Goal: Check status: Check status

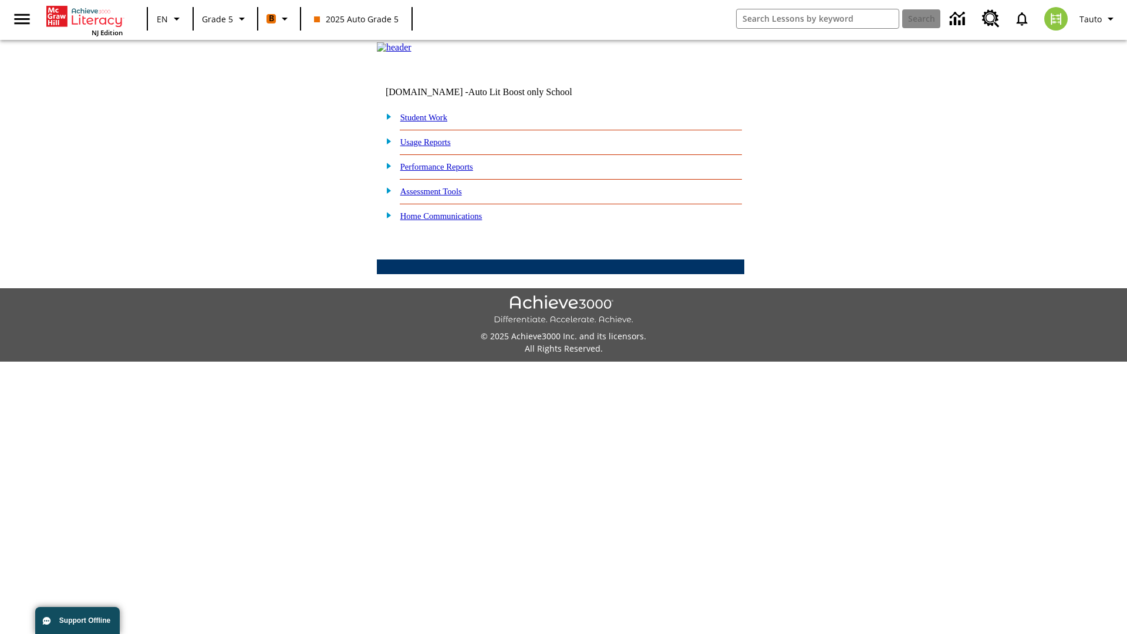
click at [432, 122] on link "Student Work" at bounding box center [423, 117] width 47 height 9
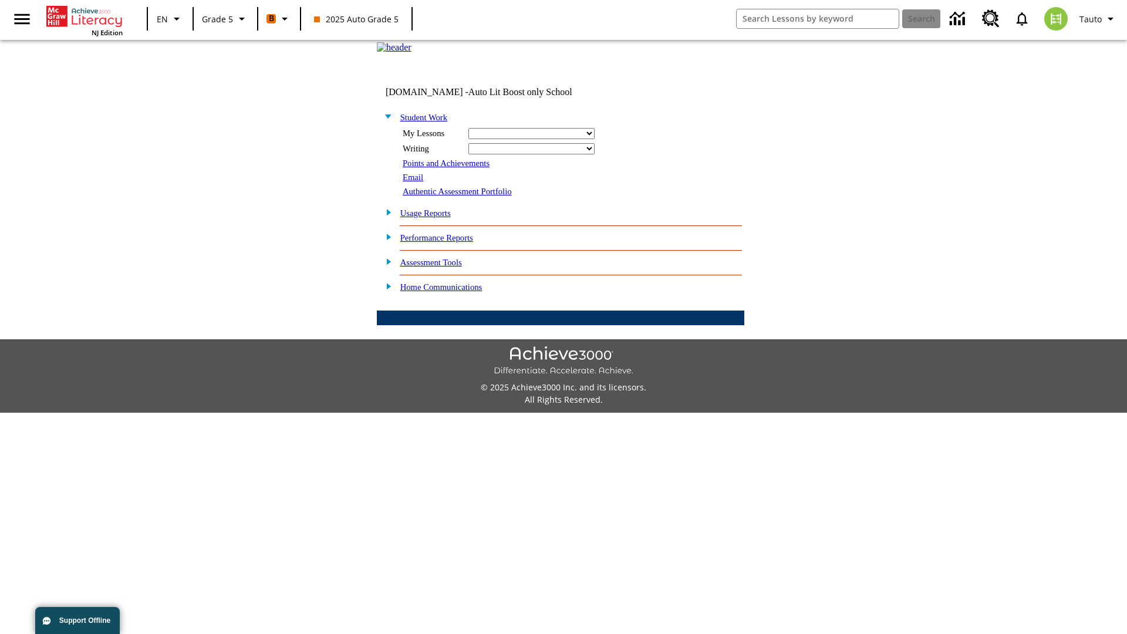
select select "/options/reports/?report_id=12&atype=1&section=2"
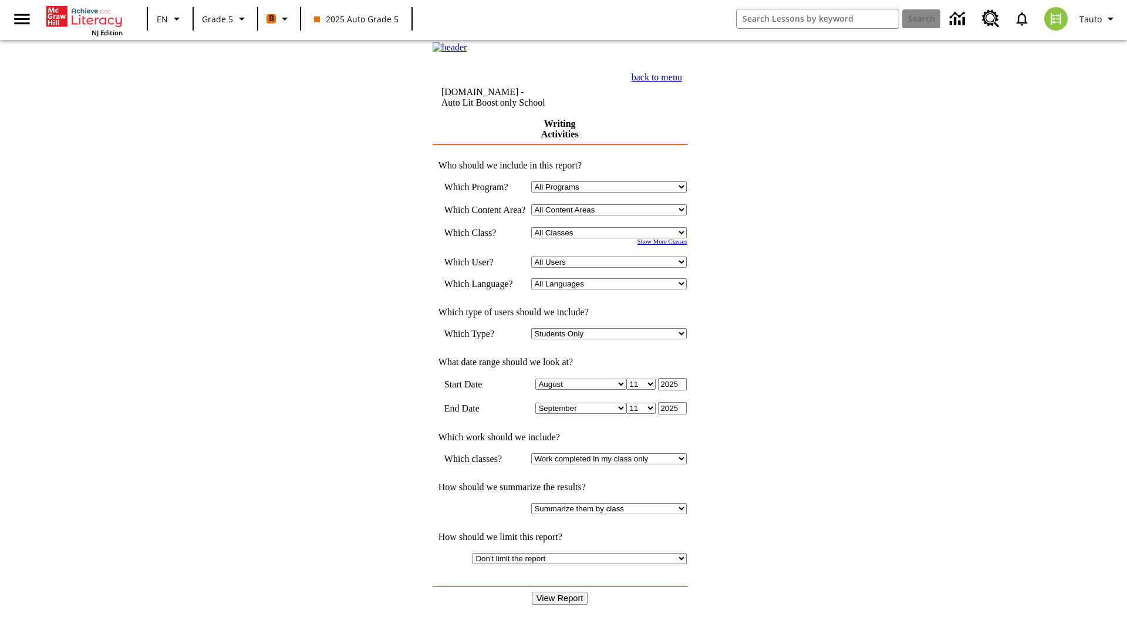
click at [613, 238] on select "Select a Class: All Classes 2025 Auto Grade 5 OL 2025 Auto Grade 6" at bounding box center [609, 232] width 156 height 11
select select "11133131"
click at [613, 268] on select "All Users Cat, Sautoen Cat, Sautoes Cat, Sautoss Donotlogin, Sautoen Twoschools…" at bounding box center [609, 262] width 156 height 11
select select "21437107"
click at [561, 592] on input "View Report" at bounding box center [560, 598] width 56 height 13
